Goal: Use online tool/utility: Use online tool/utility

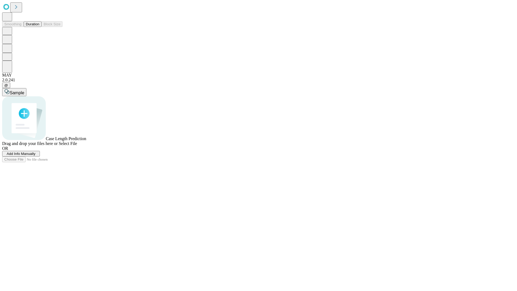
click at [39, 27] on button "Duration" at bounding box center [33, 24] width 18 height 6
click at [77, 146] on span "Select File" at bounding box center [68, 143] width 18 height 5
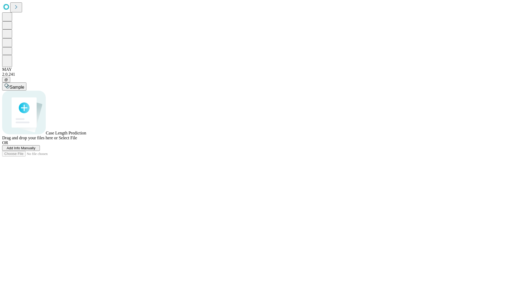
click at [77, 140] on span "Select File" at bounding box center [68, 138] width 18 height 5
